Goal: Communication & Community: Answer question/provide support

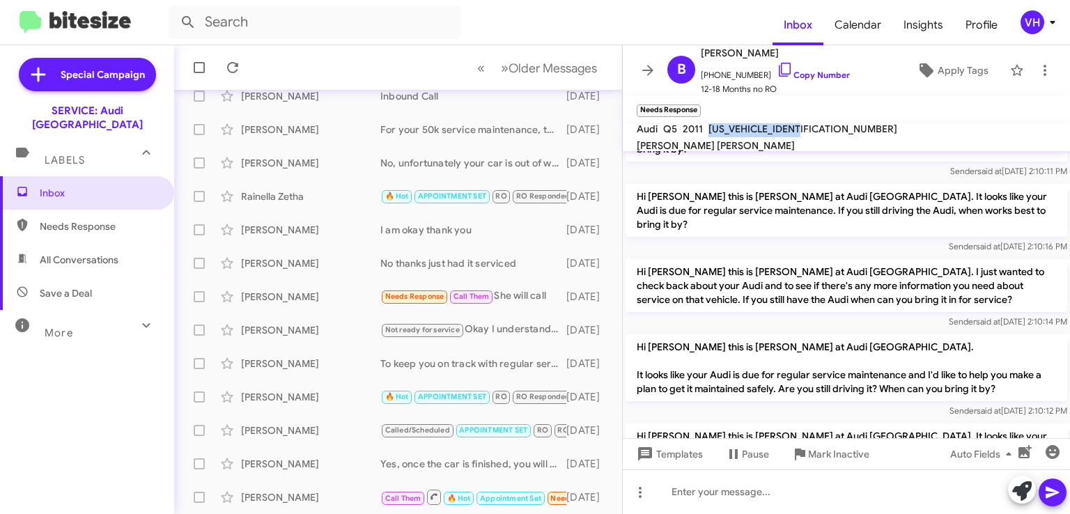
scroll to position [658, 0]
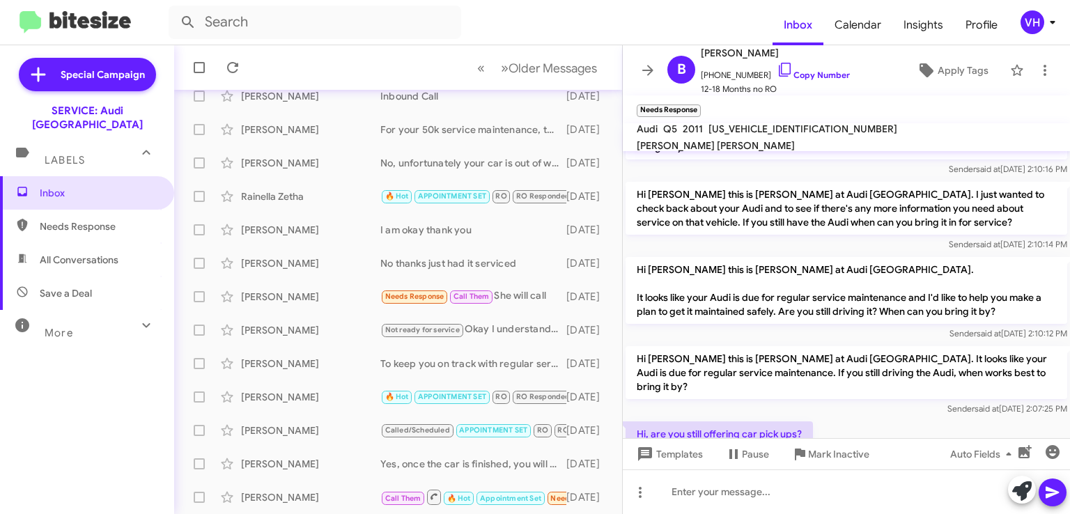
click at [939, 466] on div at bounding box center [846, 487] width 447 height 42
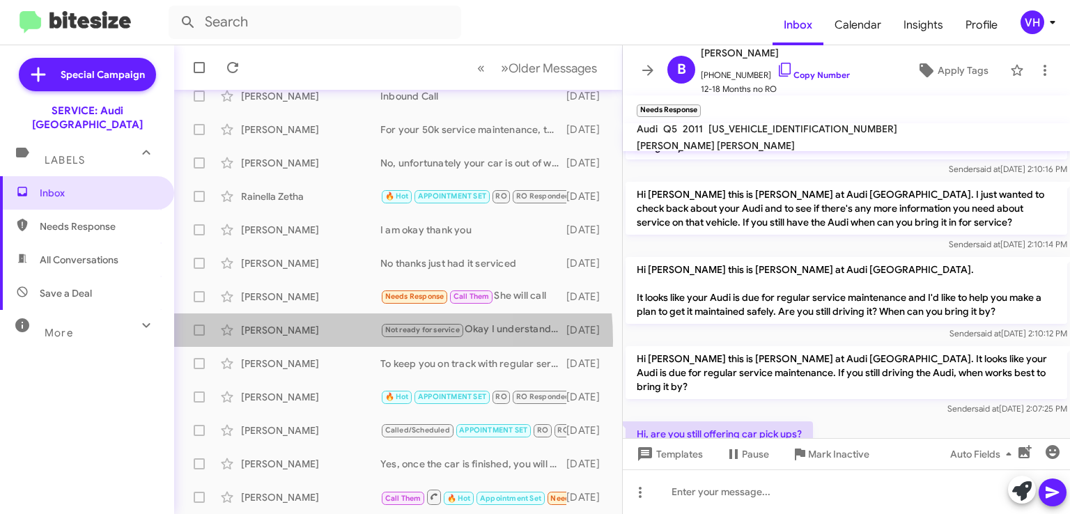
click at [298, 341] on div "Natalie Mitchell Not ready for service Okay I understand. Feel free to reach ou…" at bounding box center [398, 330] width 426 height 28
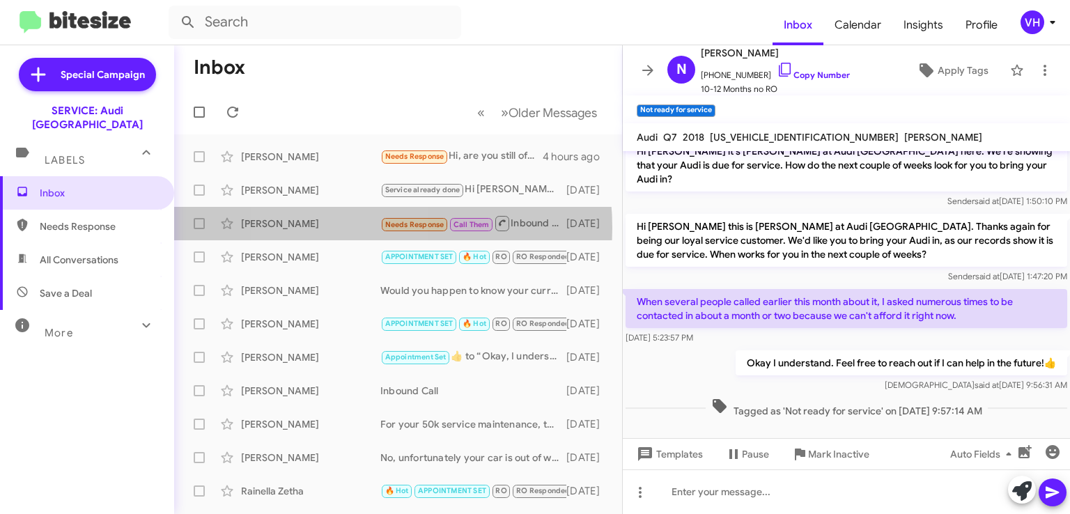
click at [343, 228] on div "[PERSON_NAME]" at bounding box center [310, 224] width 139 height 14
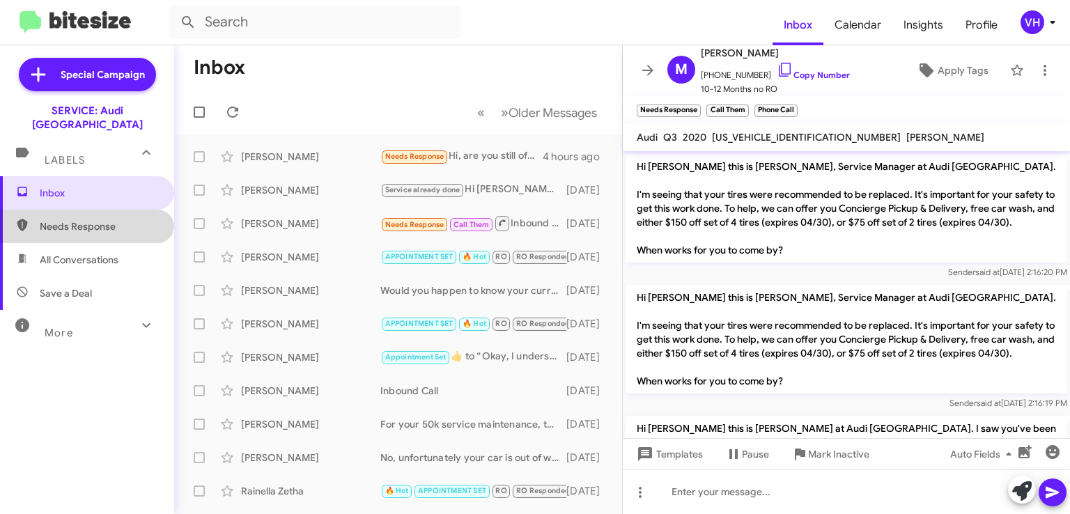
click at [111, 219] on span "Needs Response" at bounding box center [99, 226] width 118 height 14
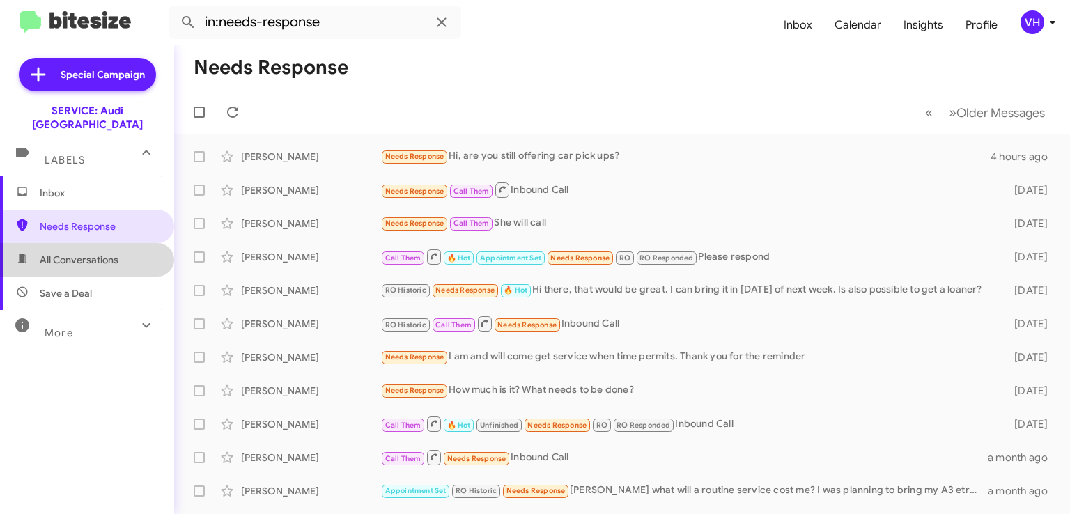
click at [105, 253] on span "All Conversations" at bounding box center [79, 260] width 79 height 14
type input "in:all-conversations"
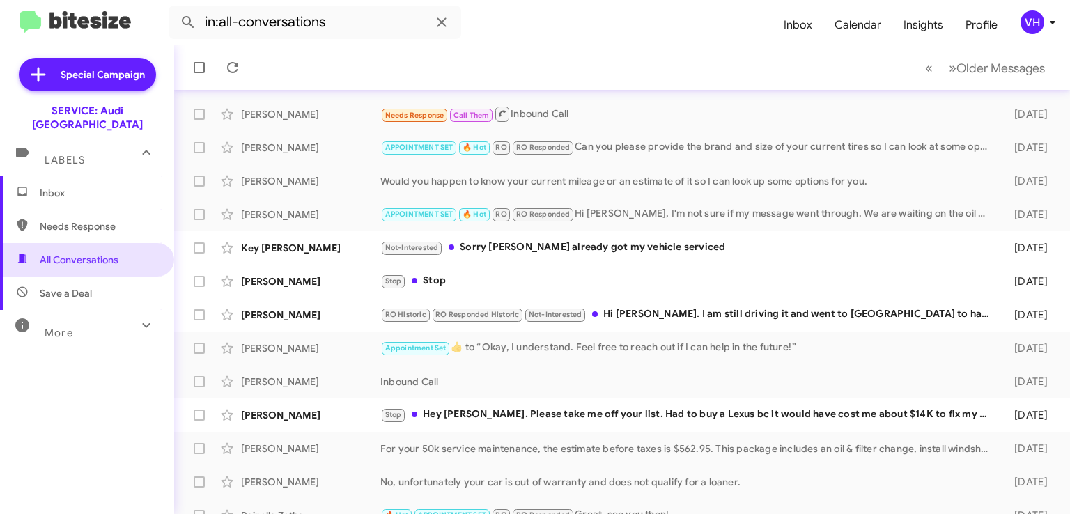
scroll to position [209, 0]
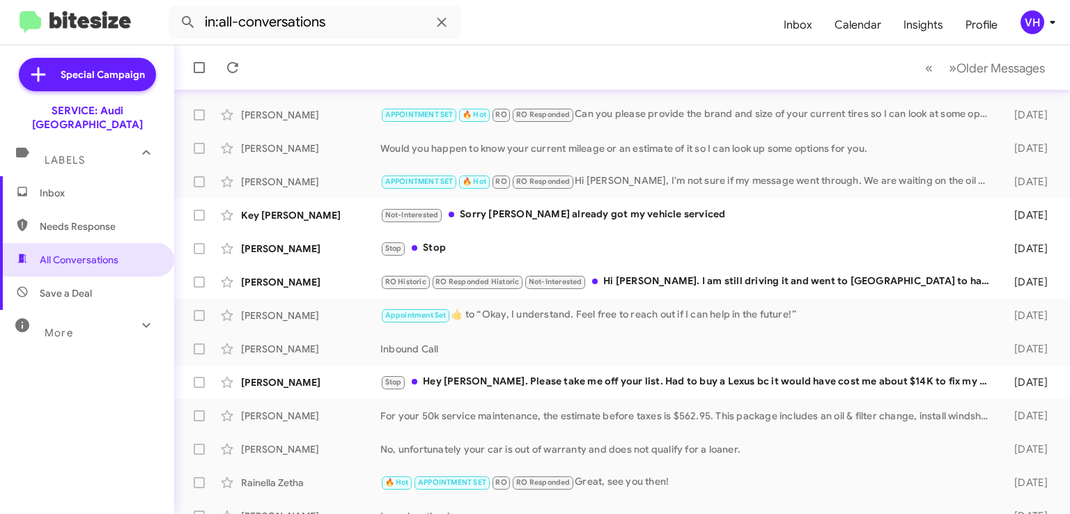
click at [647, 287] on div "RO Historic RO Responded Historic Not-Interested Hi Steven. I am still driving …" at bounding box center [688, 282] width 617 height 16
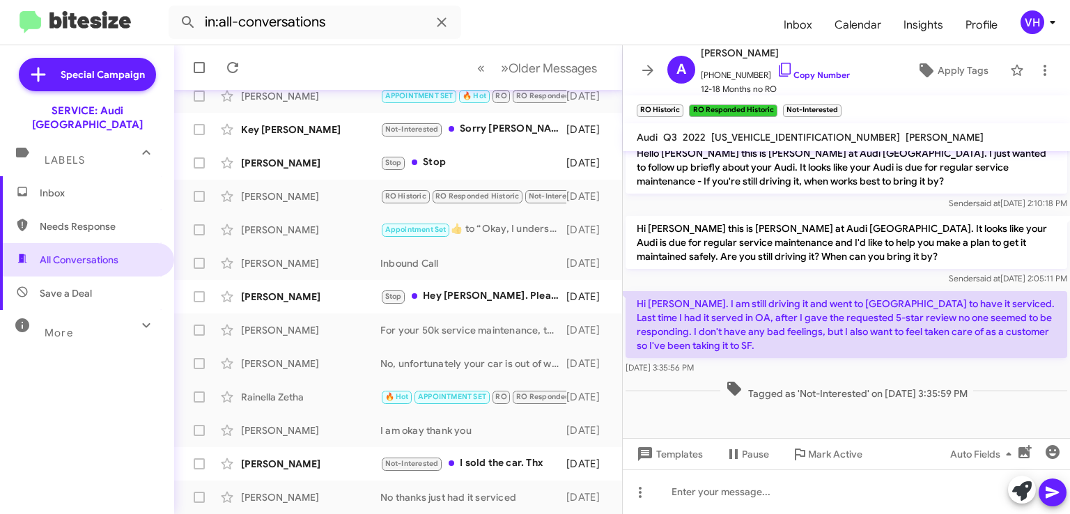
scroll to position [451, 0]
click at [524, 468] on div "Not-Interested I sold the car. Thx" at bounding box center [473, 464] width 186 height 16
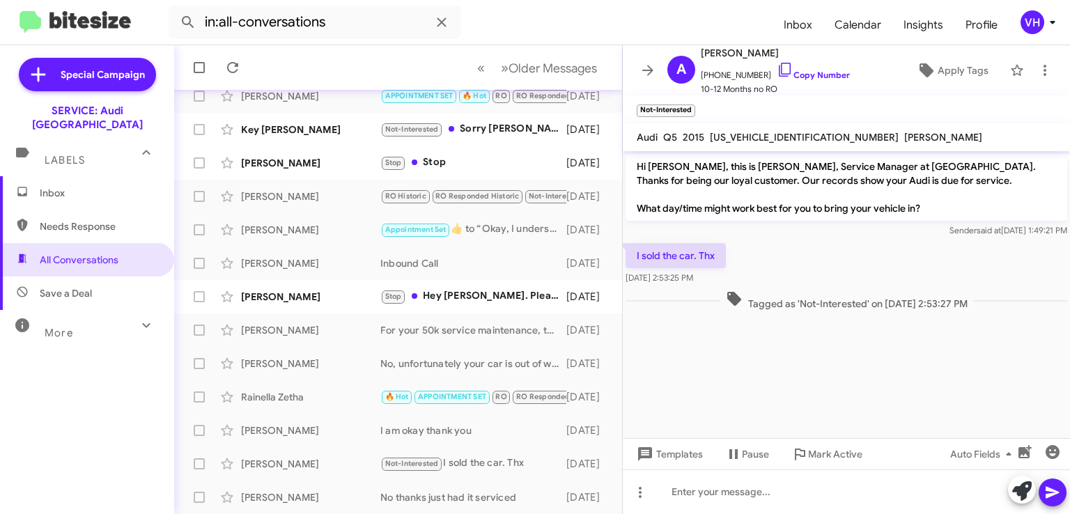
click at [499, 290] on div "Stop Hey Steven. Please take me off your list. Had to buy a Lexus bc it would h…" at bounding box center [473, 296] width 186 height 16
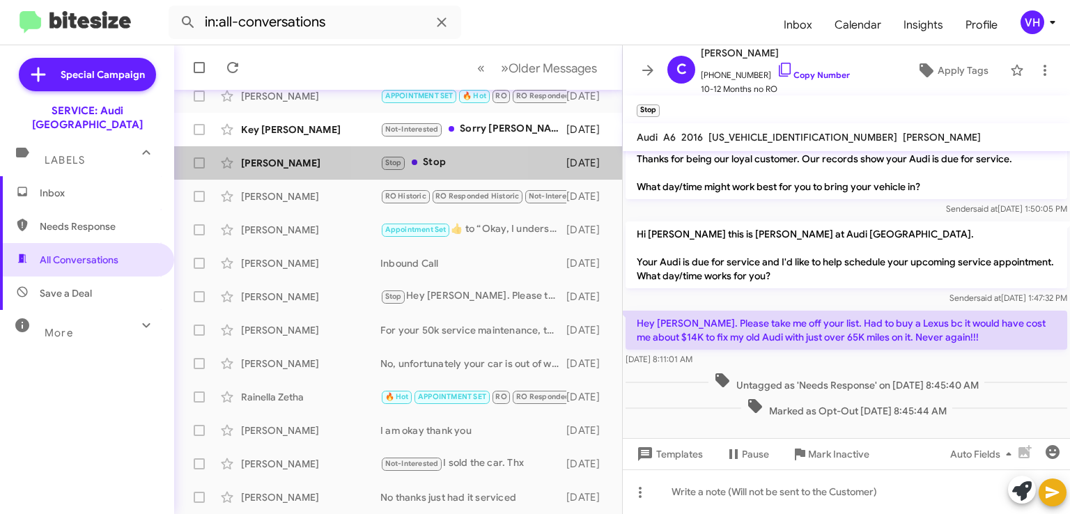
click at [429, 160] on div "Stop Stop" at bounding box center [473, 163] width 186 height 16
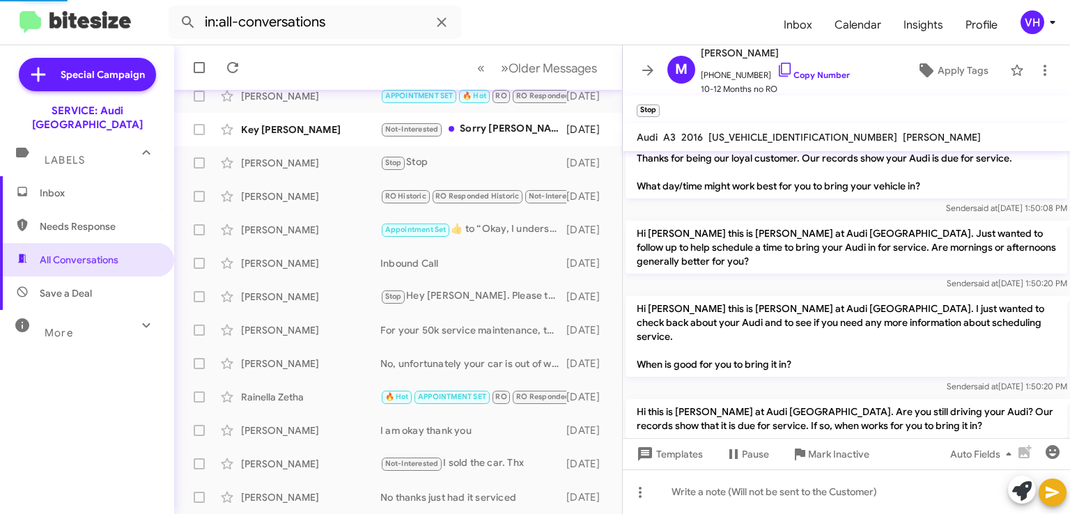
scroll to position [185, 0]
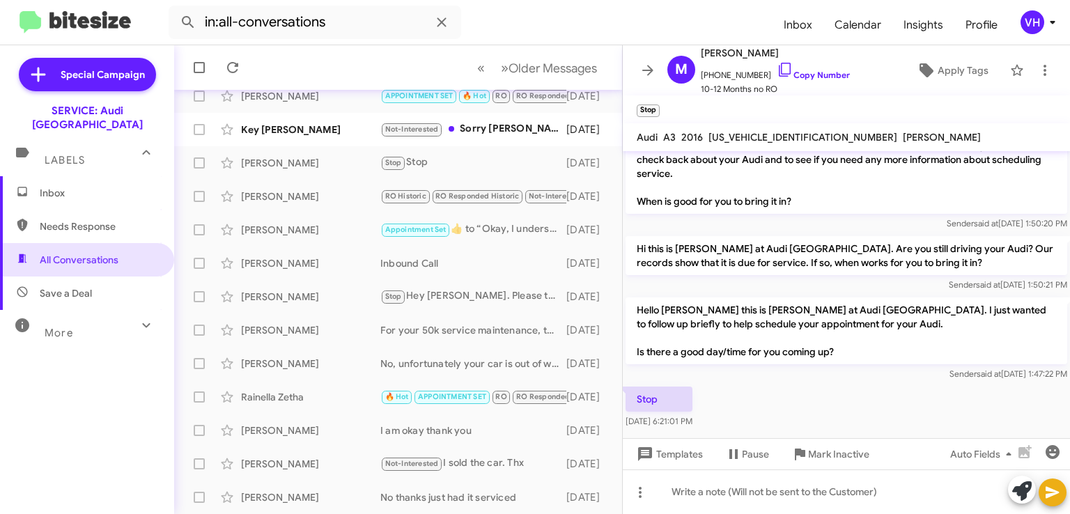
click at [343, 121] on div "Key Moua Not-Interested Sorry Steven already got my vehicle serviced 5 days ago" at bounding box center [398, 130] width 426 height 28
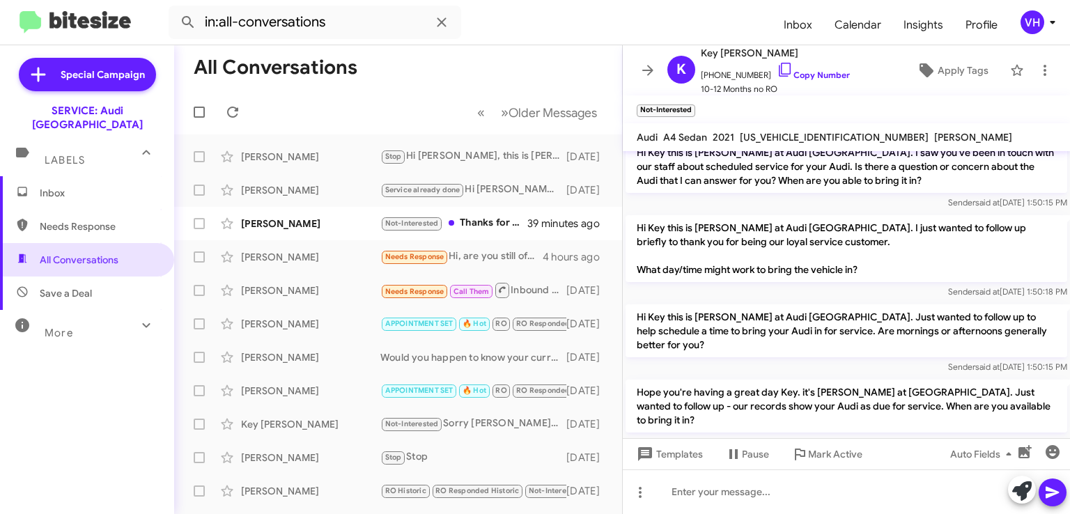
click at [497, 219] on div "Not-Interested Thanks for reaching out. The service indicator still has not cam…" at bounding box center [453, 223] width 147 height 16
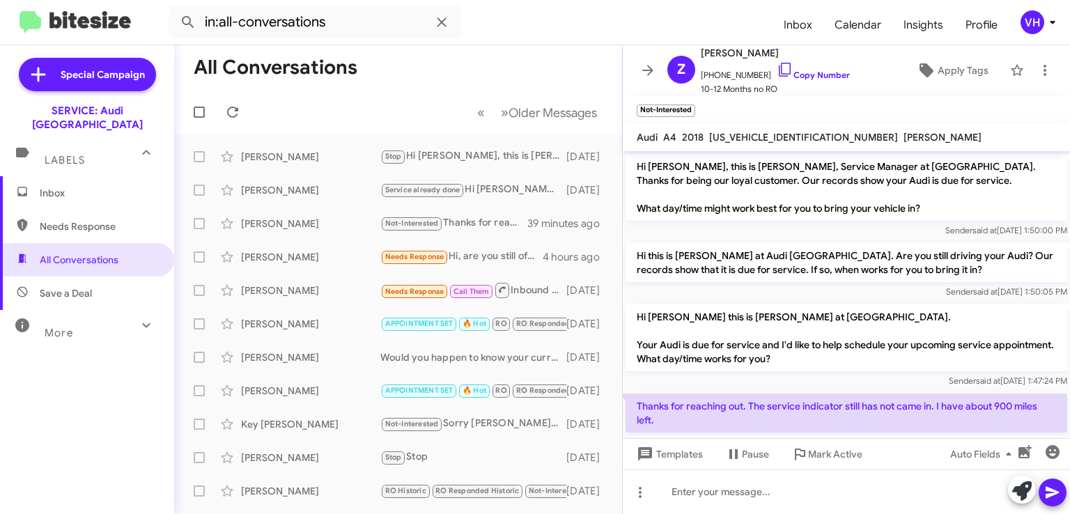
scroll to position [57, 0]
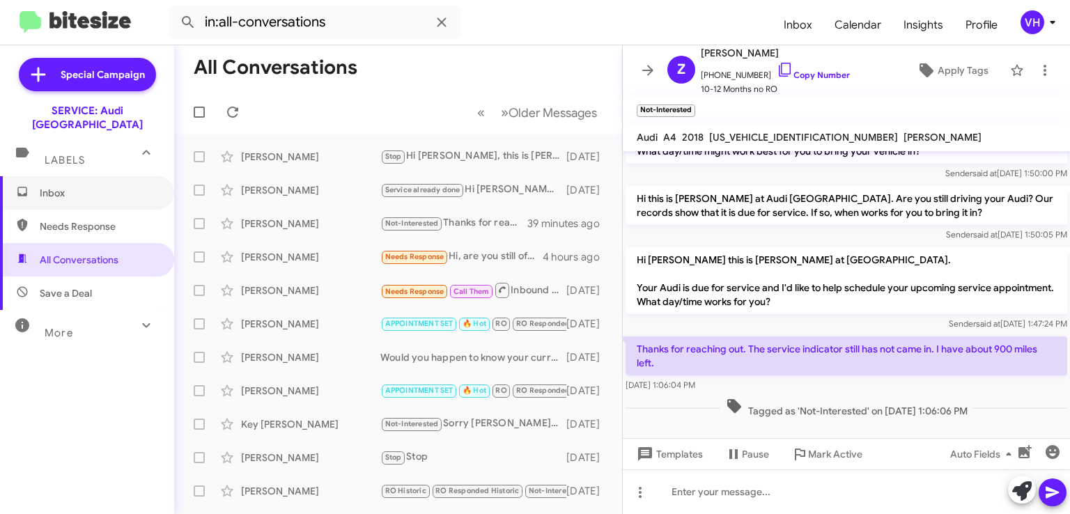
click at [117, 186] on span "Inbox" at bounding box center [99, 193] width 118 height 14
